Goal: Check status: Check status

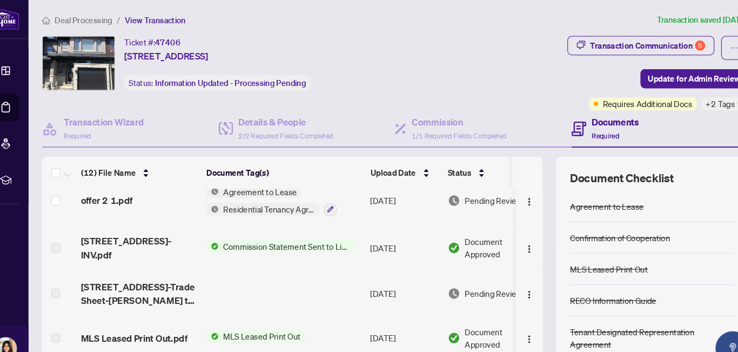
scroll to position [64, 0]
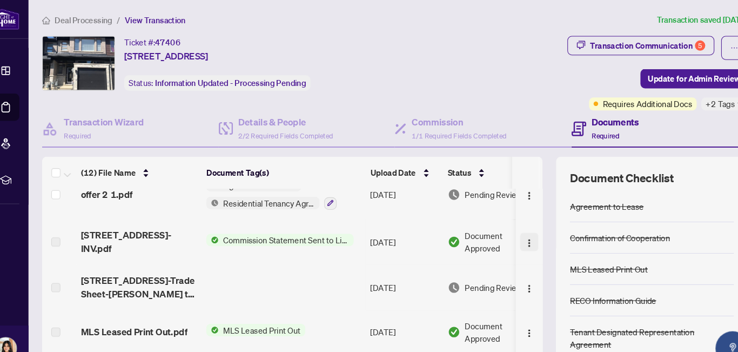
click at [513, 226] on img "button" at bounding box center [517, 230] width 9 height 9
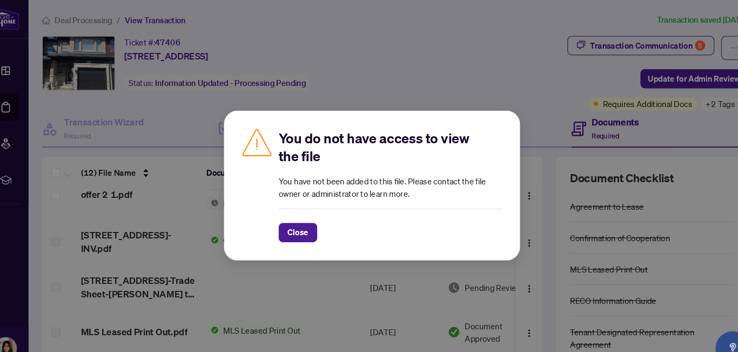
click at [396, 200] on div "Close" at bounding box center [386, 214] width 212 height 32
click at [304, 218] on span "Close" at bounding box center [298, 220] width 19 height 17
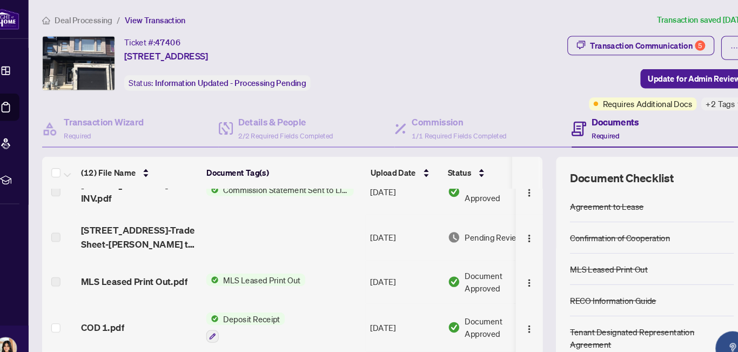
scroll to position [112, 0]
click at [513, 264] on img "button" at bounding box center [517, 268] width 9 height 9
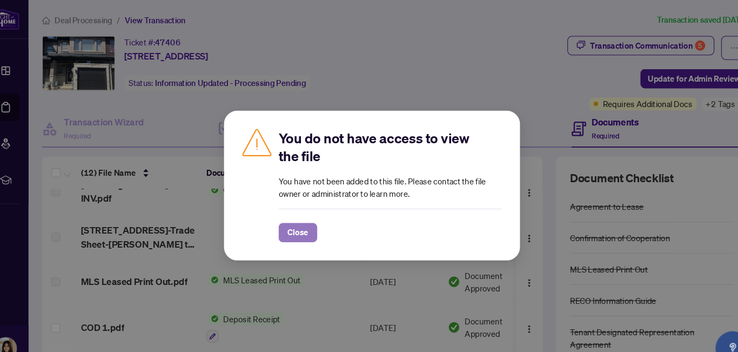
click at [306, 224] on span "Close" at bounding box center [298, 220] width 19 height 17
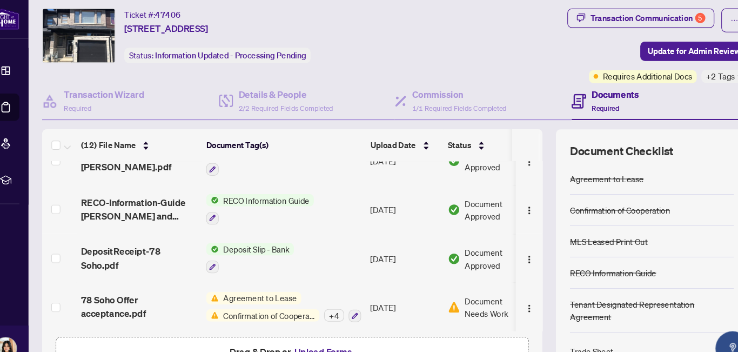
scroll to position [0, 0]
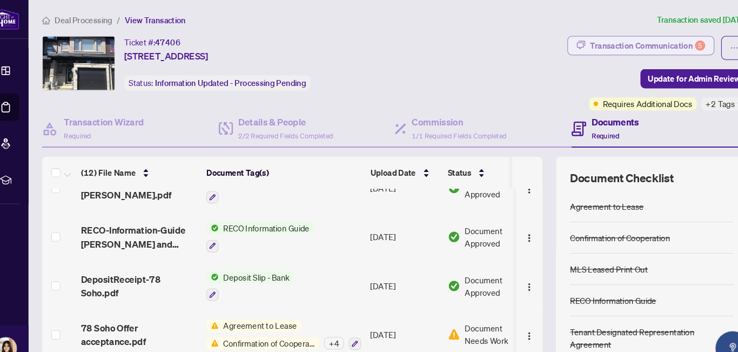
click at [638, 41] on div "Transaction Communication 5" at bounding box center [630, 43] width 109 height 17
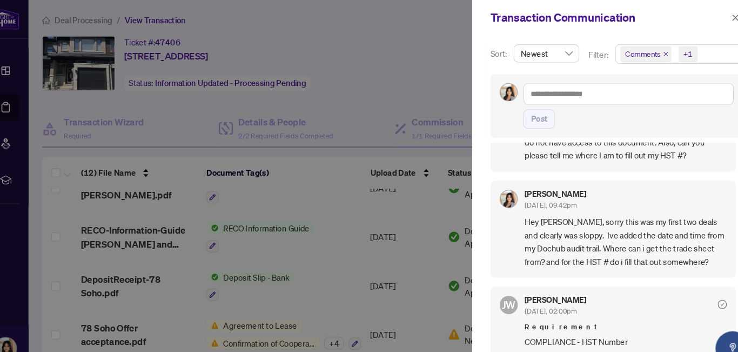
scroll to position [23, 0]
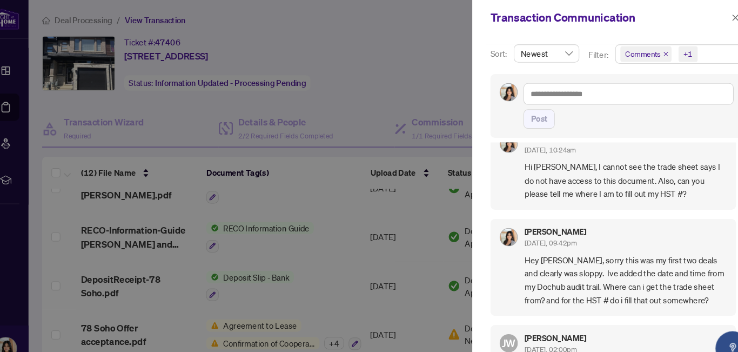
click at [402, 57] on div at bounding box center [369, 176] width 738 height 352
click at [337, 227] on div at bounding box center [369, 176] width 738 height 352
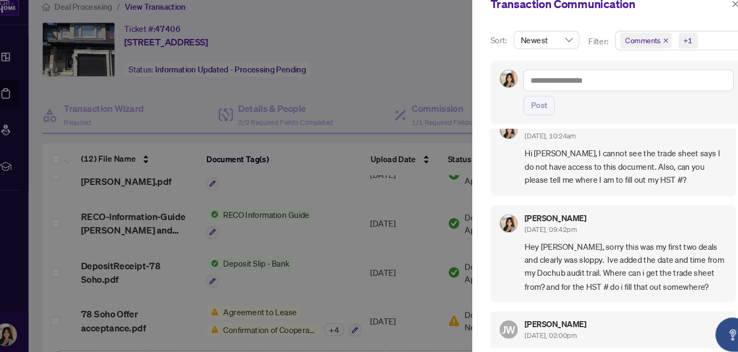
click at [590, 134] on div "Santana Mohan Aug/13/2025, 10:24am" at bounding box center [610, 137] width 192 height 20
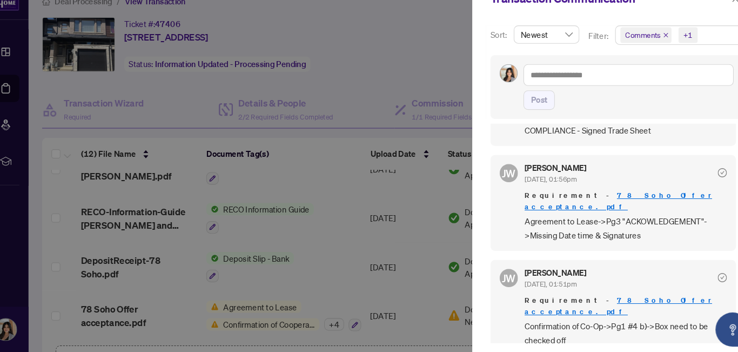
scroll to position [482, 0]
click at [381, 65] on div at bounding box center [369, 176] width 738 height 352
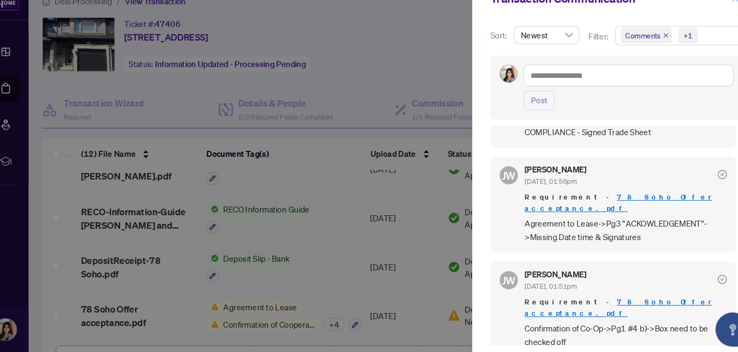
click at [712, 18] on icon "close" at bounding box center [714, 17] width 8 height 8
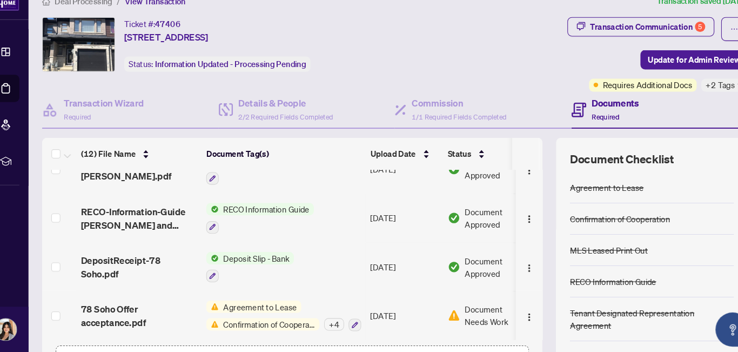
click at [397, 36] on div "Ticket #: 47406 78-78 Soho Street, Stoney Creek, ON L8J 0L4, Canada Status: Inf…" at bounding box center [243, 60] width 374 height 52
click at [626, 101] on span "Requires Additional Docs" at bounding box center [630, 98] width 85 height 12
click at [599, 103] on span "Requires Additional Docs" at bounding box center [630, 98] width 85 height 12
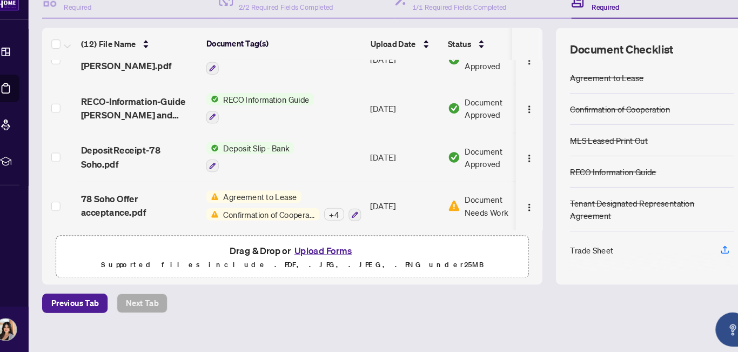
scroll to position [117, 0]
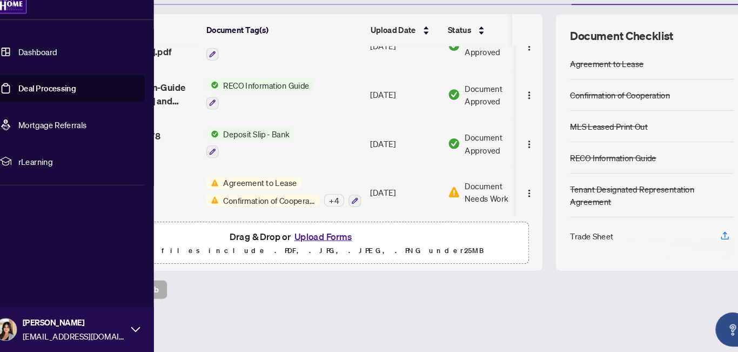
click at [47, 70] on link "Dashboard" at bounding box center [51, 67] width 37 height 10
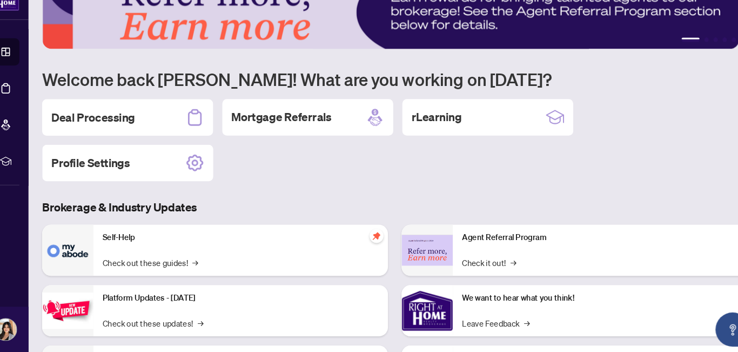
scroll to position [17, 0]
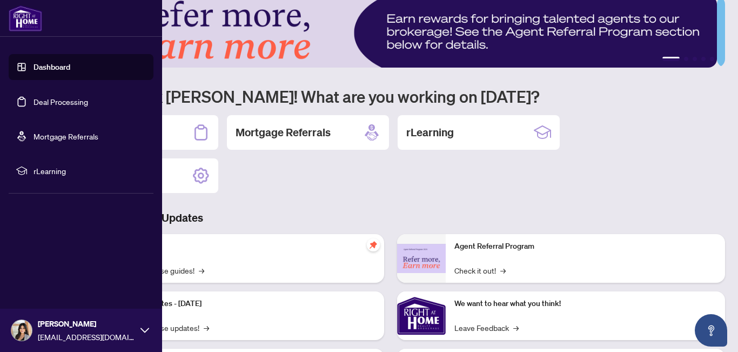
click at [69, 99] on link "Deal Processing" at bounding box center [60, 102] width 55 height 10
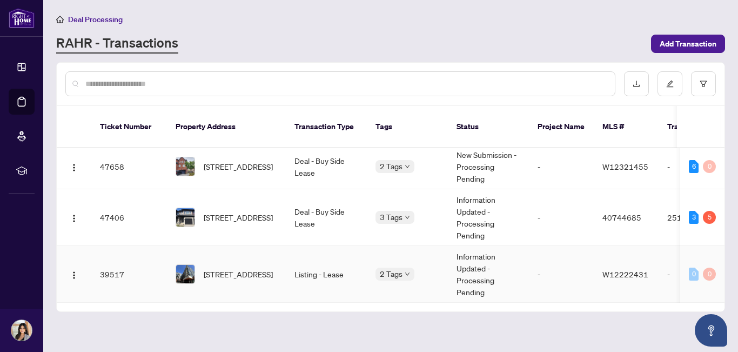
scroll to position [6, 0]
click at [691, 211] on div "3" at bounding box center [693, 217] width 10 height 13
click at [708, 211] on div "5" at bounding box center [709, 217] width 13 height 13
click at [481, 192] on td "Information Updated - Processing Pending" at bounding box center [488, 217] width 81 height 57
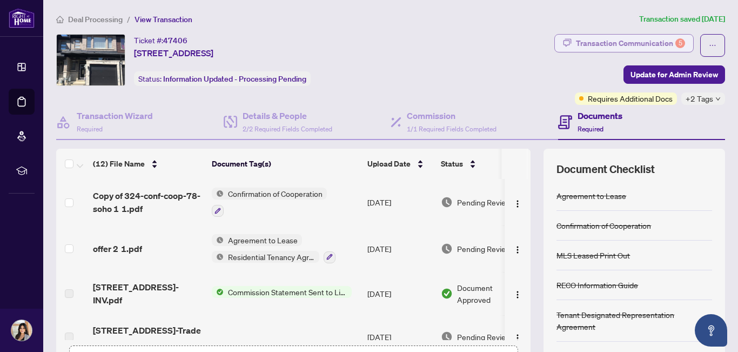
click at [644, 42] on div "Transaction Communication 5" at bounding box center [630, 43] width 109 height 17
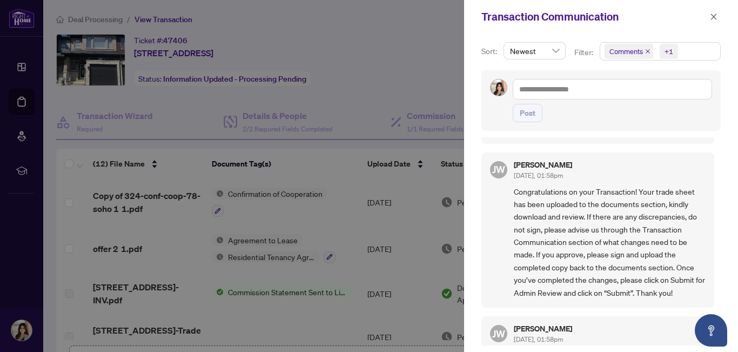
scroll to position [253, 0]
